Goal: Information Seeking & Learning: Check status

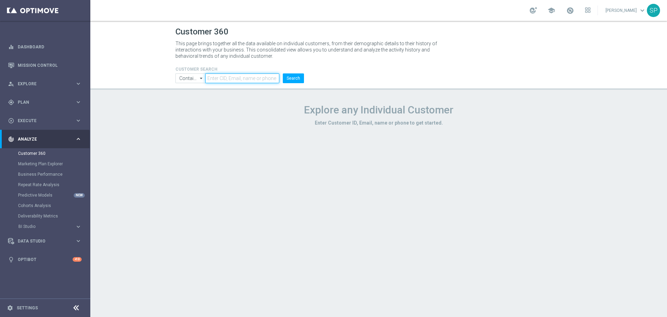
click at [227, 81] on input "text" at bounding box center [242, 78] width 74 height 10
paste input "959342"
click at [283, 73] on button "Search" at bounding box center [293, 78] width 21 height 10
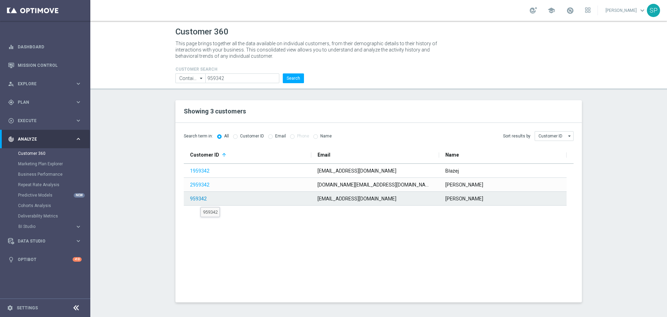
click at [201, 201] on link "959342" at bounding box center [198, 199] width 17 height 6
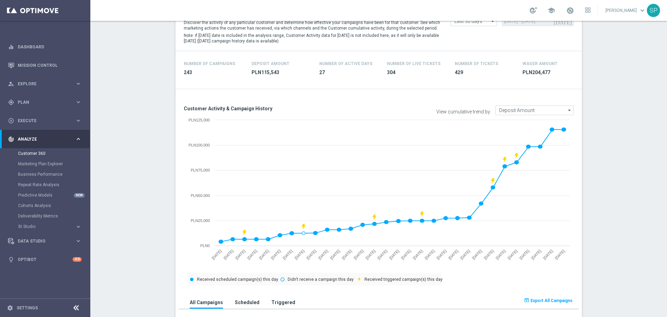
scroll to position [23, 0]
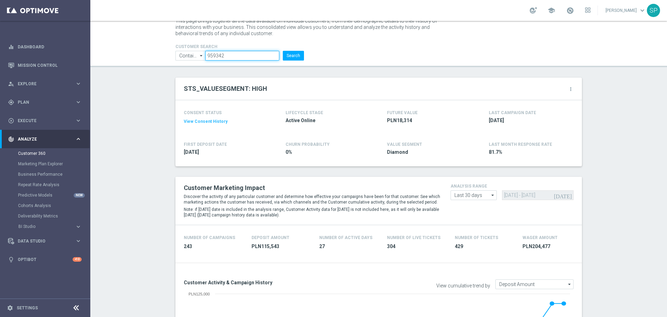
click at [251, 52] on input "959342" at bounding box center [242, 56] width 74 height 10
paste input "2503179"
type input "2503179"
click at [283, 51] on button "Search" at bounding box center [293, 56] width 21 height 10
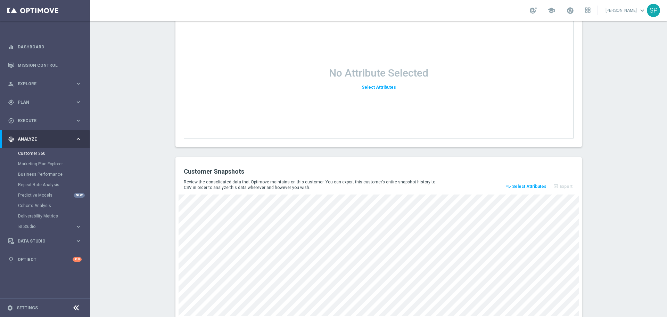
scroll to position [892, 0]
